Goal: Navigation & Orientation: Find specific page/section

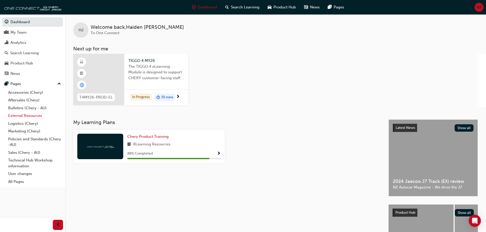
click at [30, 114] on link "External Resources" at bounding box center [34, 116] width 57 height 8
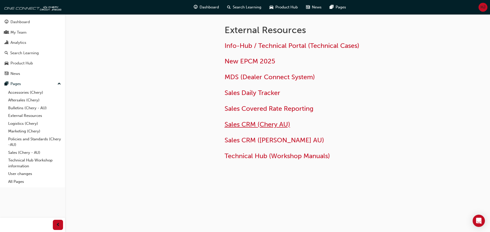
click at [265, 125] on span "Sales CRM (Chery AU)" at bounding box center [257, 125] width 66 height 8
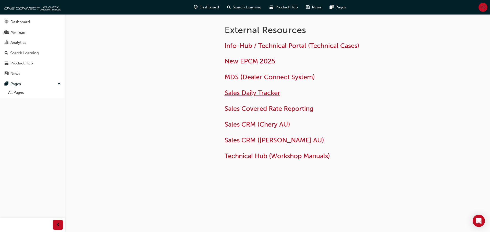
click at [247, 96] on span "Sales Daily Tracker" at bounding box center [252, 93] width 56 height 8
